Goal: Information Seeking & Learning: Learn about a topic

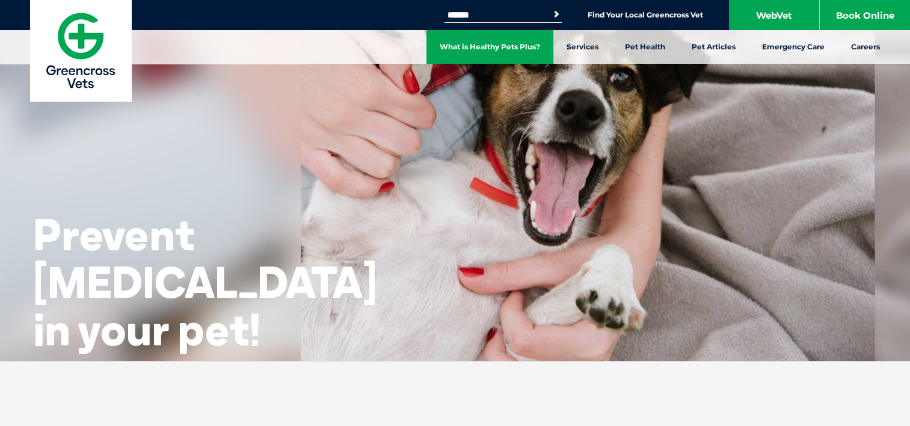
click at [522, 50] on link "What is Healthy Pets Plus?" at bounding box center [490, 47] width 127 height 34
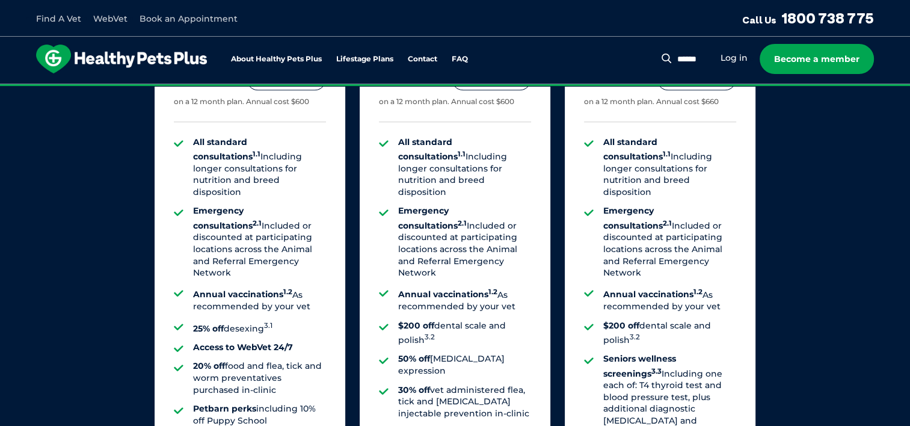
scroll to position [963, 0]
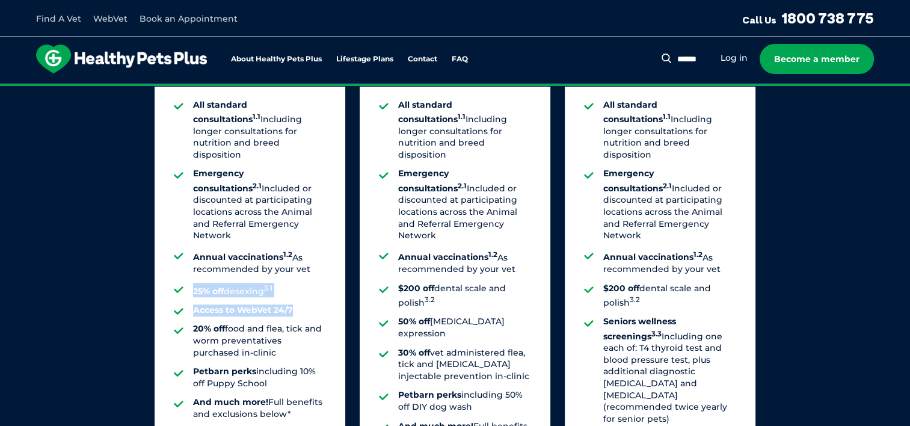
drag, startPoint x: 291, startPoint y: 279, endPoint x: 185, endPoint y: 243, distance: 112.2
click at [185, 243] on ul "All standard consultations 1.1 Including longer consultations for nutrition and…" at bounding box center [250, 259] width 152 height 321
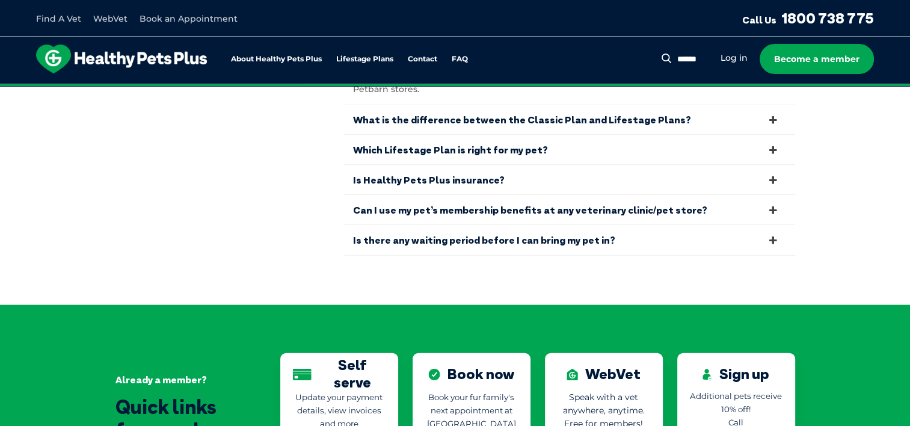
scroll to position [2647, 0]
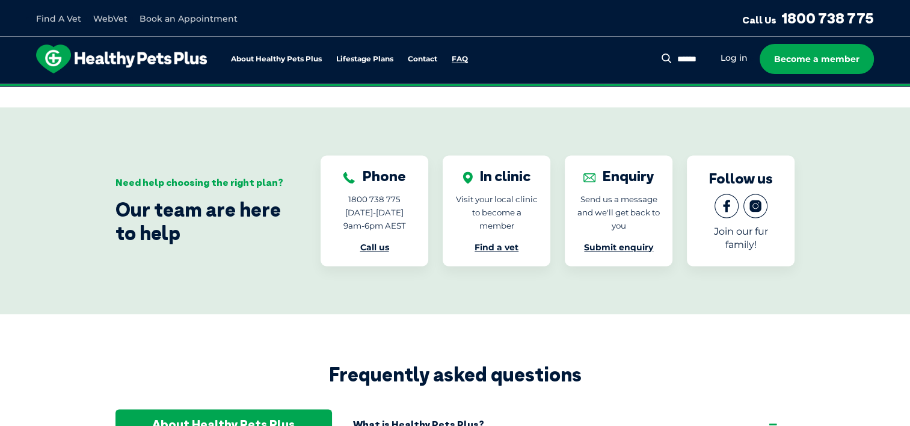
click at [461, 60] on link "FAQ" at bounding box center [460, 59] width 16 height 8
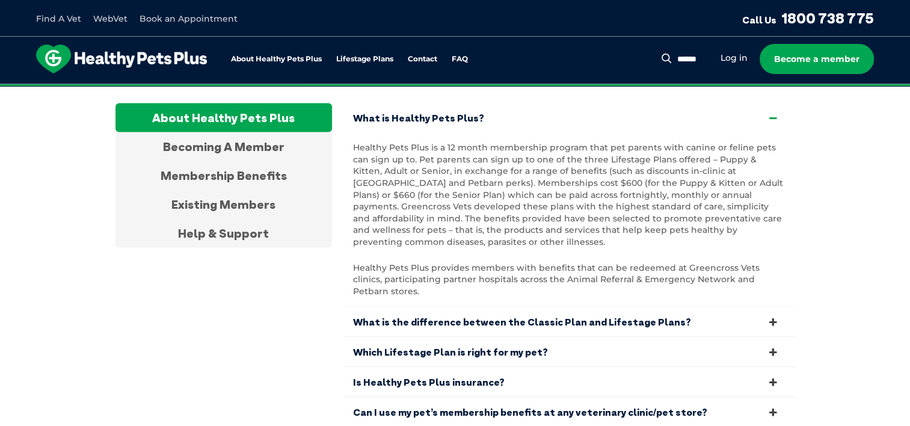
scroll to position [2351, 0]
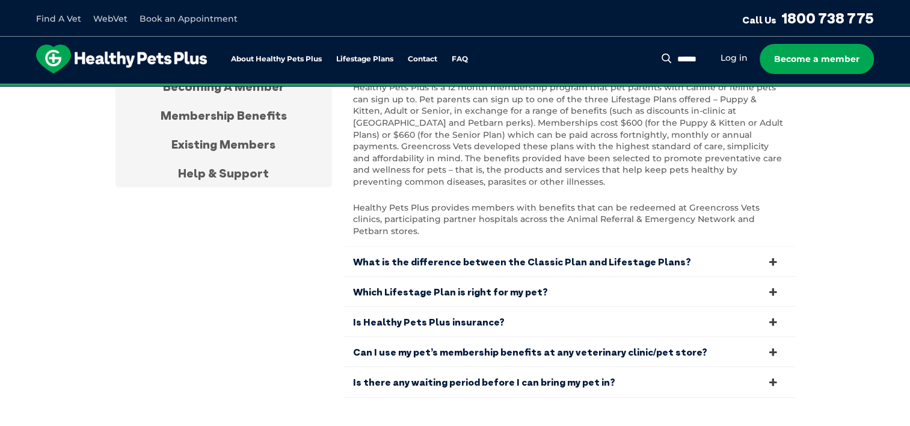
click at [458, 307] on link "Is Healthy Pets Plus insurance?" at bounding box center [569, 321] width 451 height 29
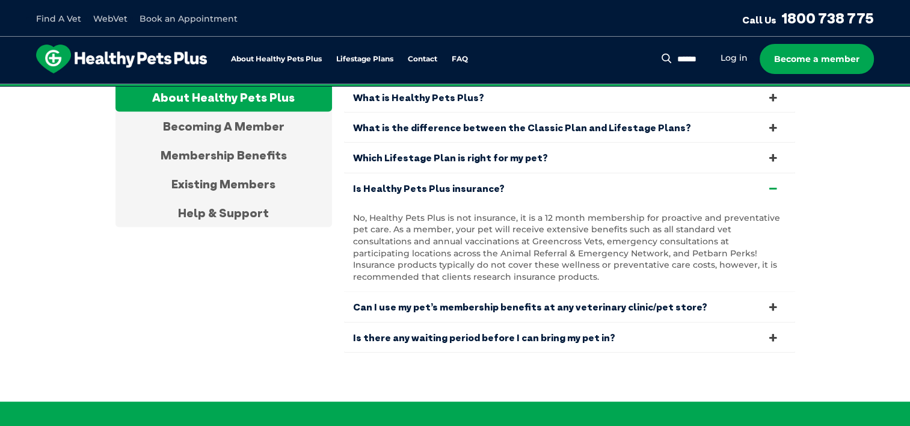
scroll to position [2291, 0]
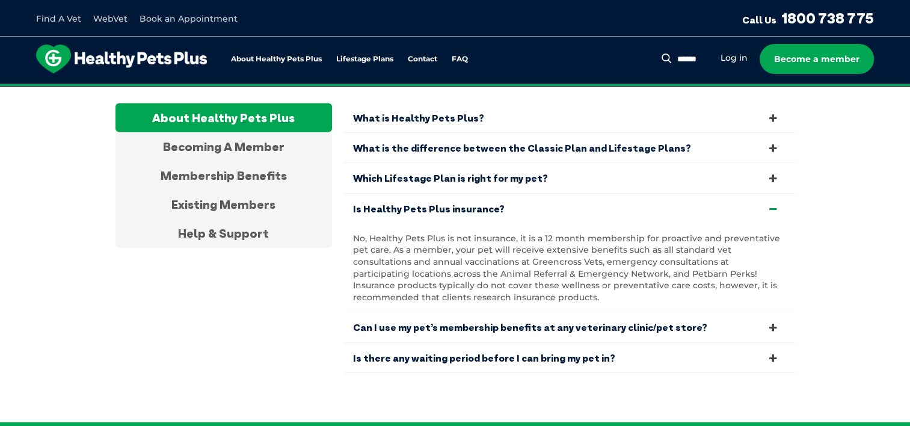
click at [515, 349] on link "Is there any waiting period before I can bring my pet in?" at bounding box center [569, 358] width 451 height 29
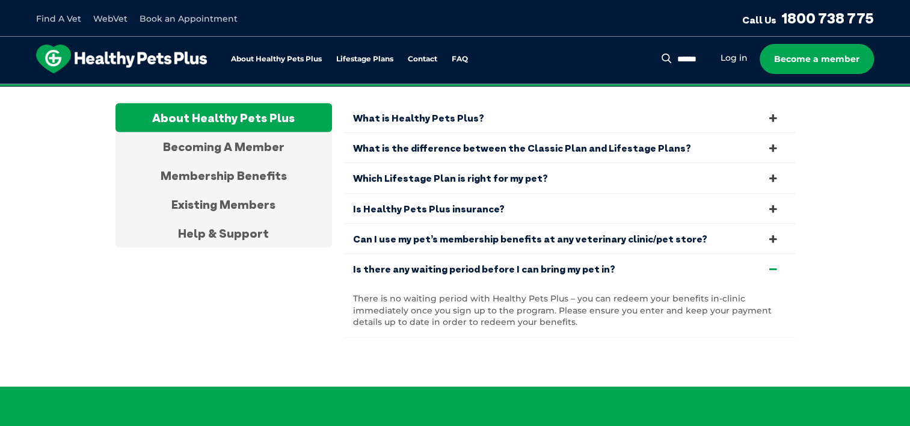
click at [543, 224] on link "Can I use my pet’s membership benefits at any veterinary clinic/pet store?" at bounding box center [569, 238] width 451 height 29
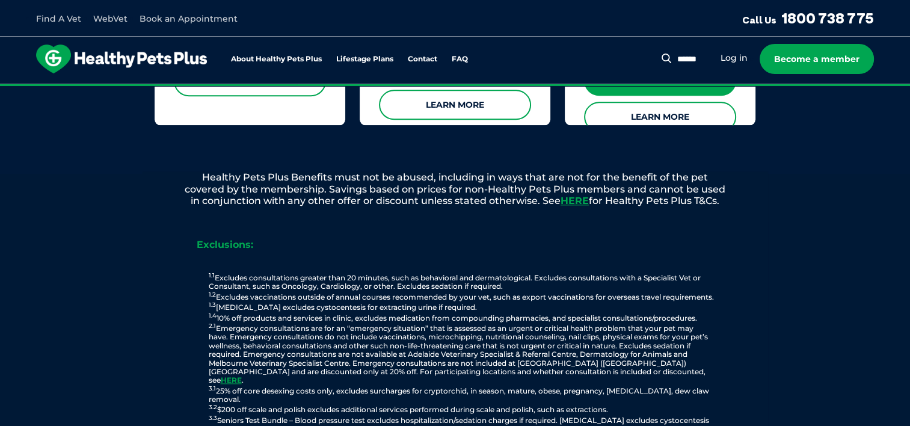
scroll to position [1388, 0]
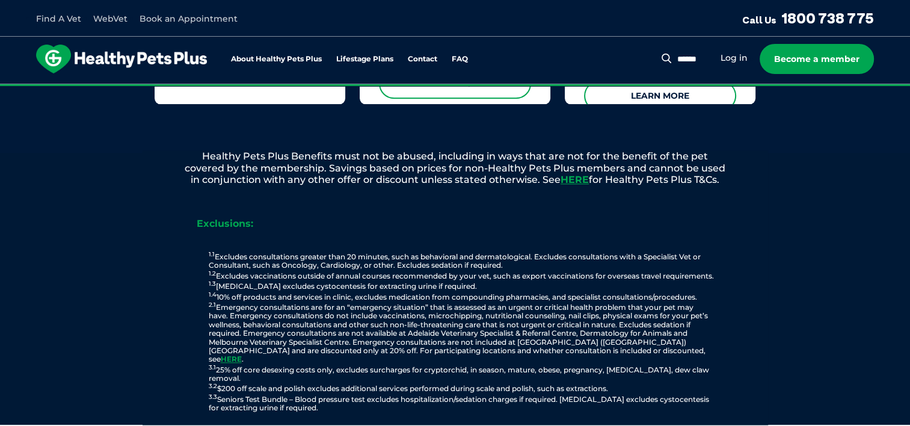
drag, startPoint x: 614, startPoint y: 378, endPoint x: 318, endPoint y: 384, distance: 295.5
click at [318, 384] on p "1.1 Excludes consultations greater than 20 minutes, such as behavioral and derm…" at bounding box center [462, 332] width 590 height 162
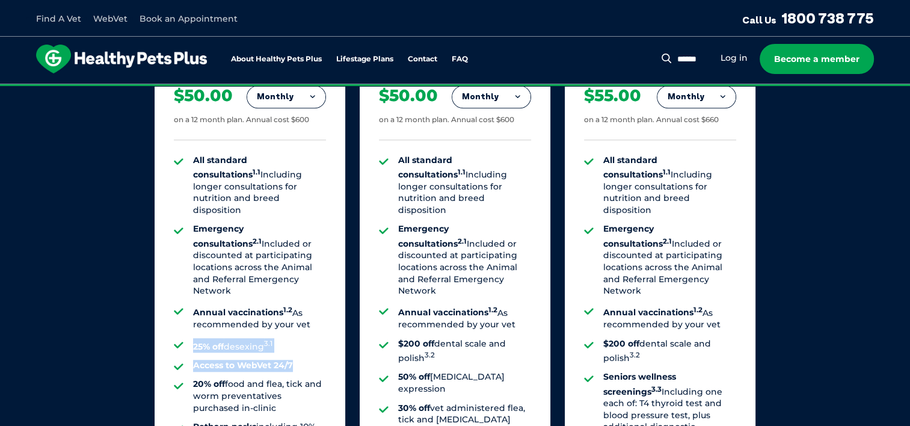
scroll to position [1208, 0]
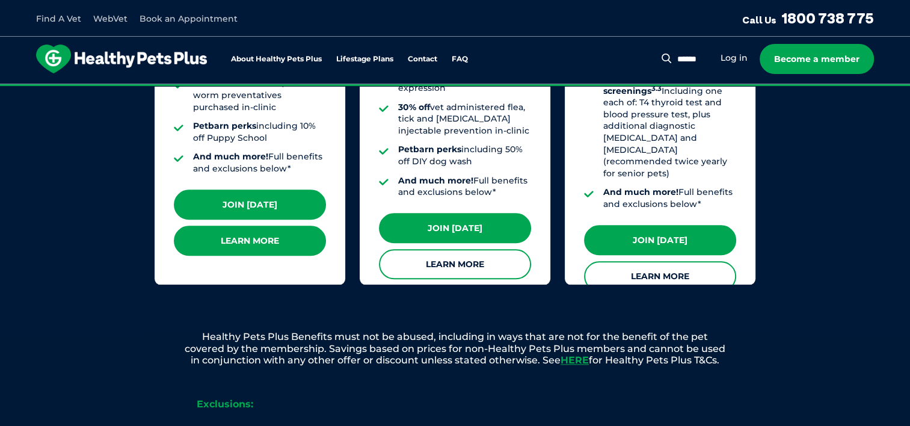
click at [254, 235] on link "Learn More" at bounding box center [250, 241] width 152 height 30
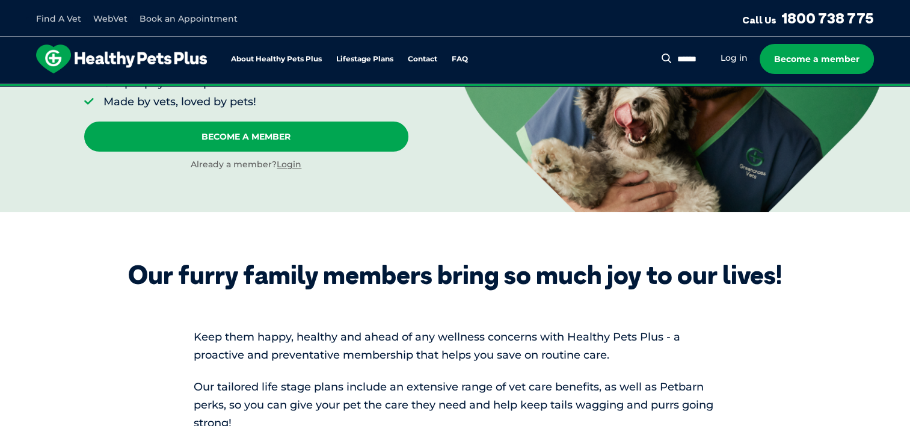
scroll to position [185, 0]
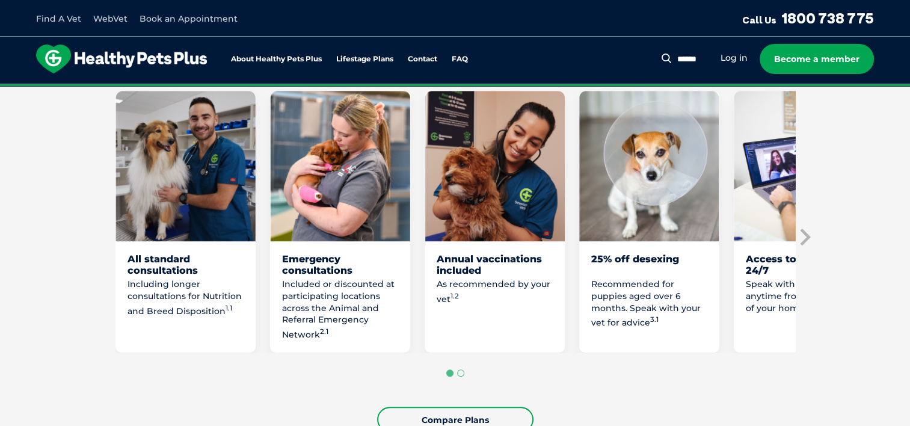
scroll to position [722, 0]
